Goal: Register for event/course

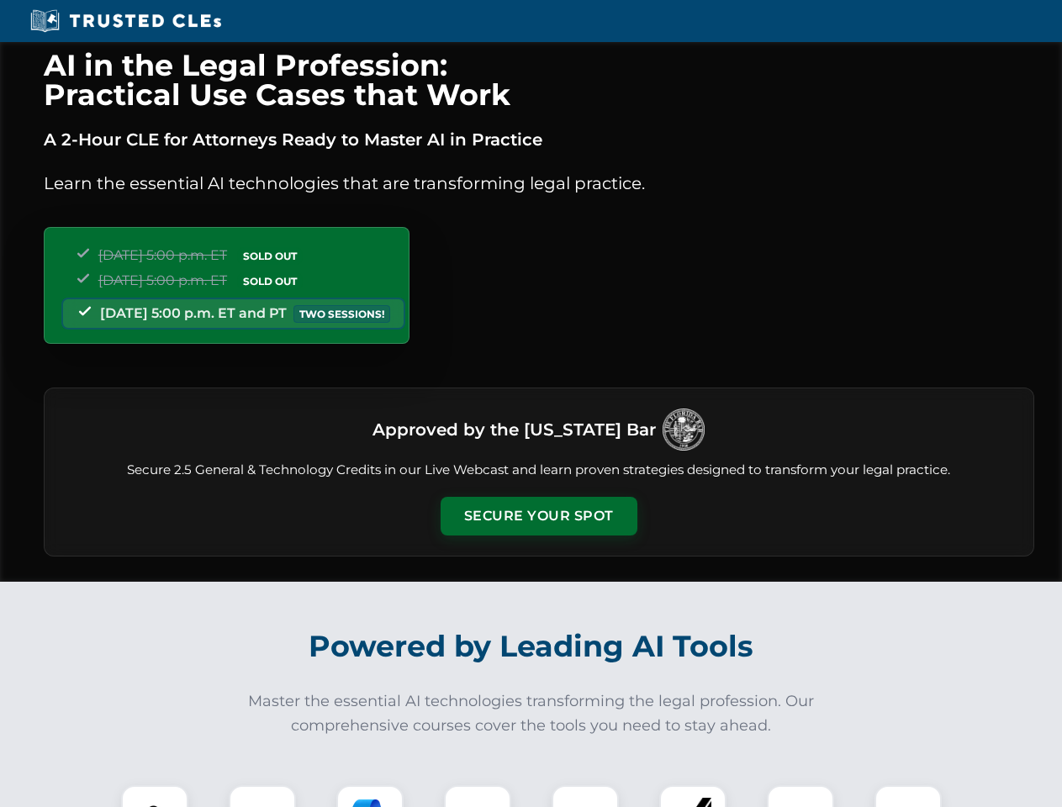
click at [538, 516] on button "Secure Your Spot" at bounding box center [539, 516] width 197 height 39
click at [155, 797] on img at bounding box center [154, 819] width 49 height 49
